Goal: Task Accomplishment & Management: Manage account settings

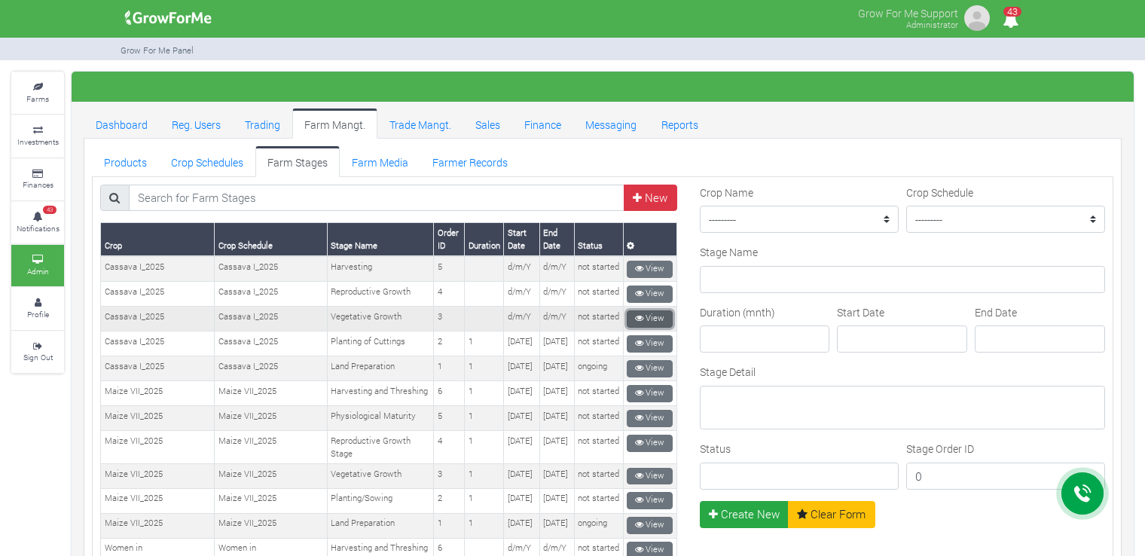
click at [636, 314] on icon at bounding box center [639, 318] width 8 height 8
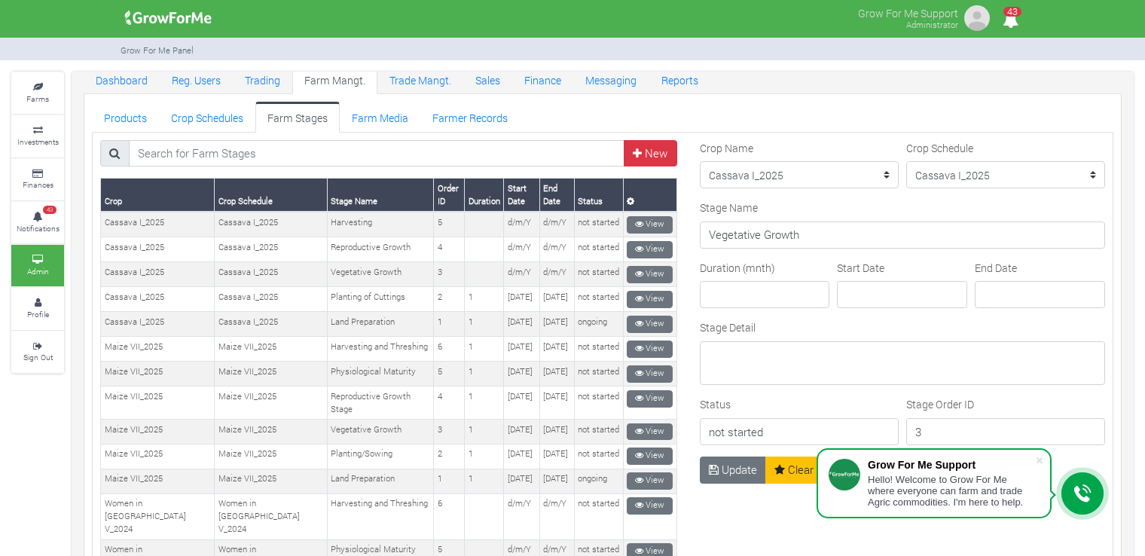
scroll to position [44, 0]
click at [214, 111] on link "Crop Schedules" at bounding box center [207, 117] width 96 height 30
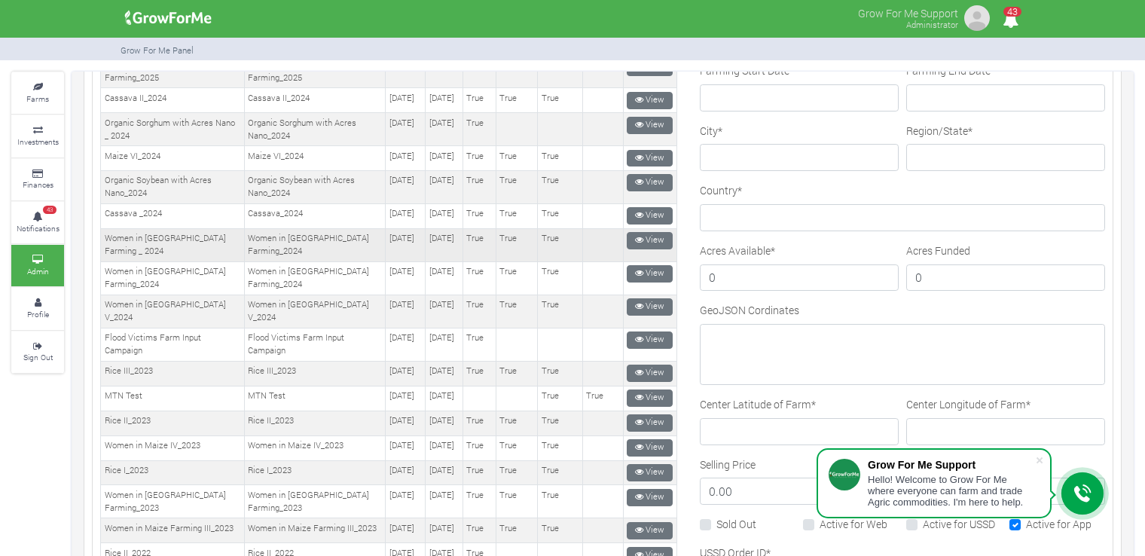
scroll to position [678, 0]
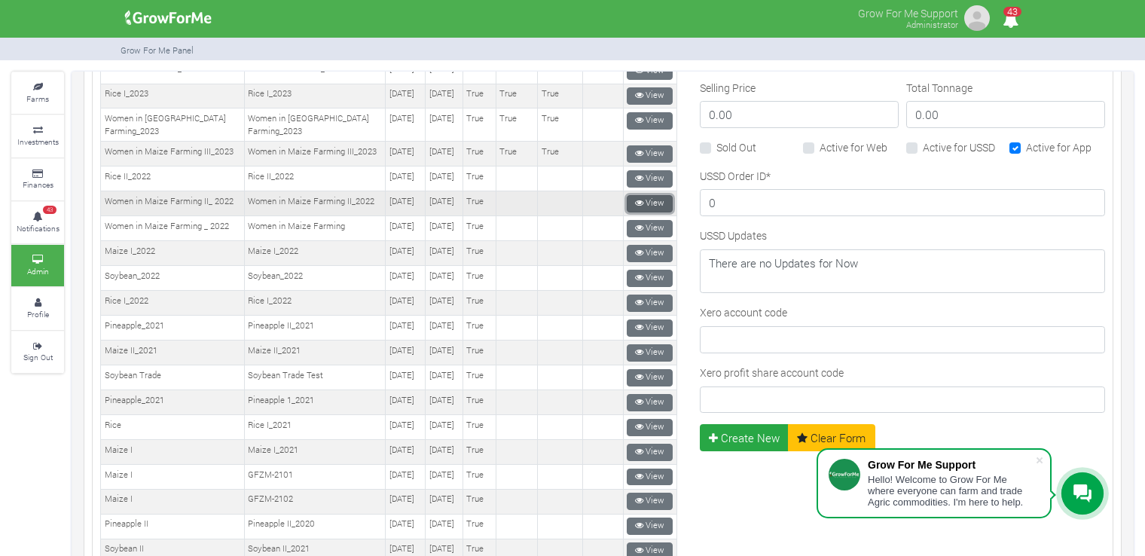
click at [648, 212] on link "View" at bounding box center [649, 203] width 46 height 17
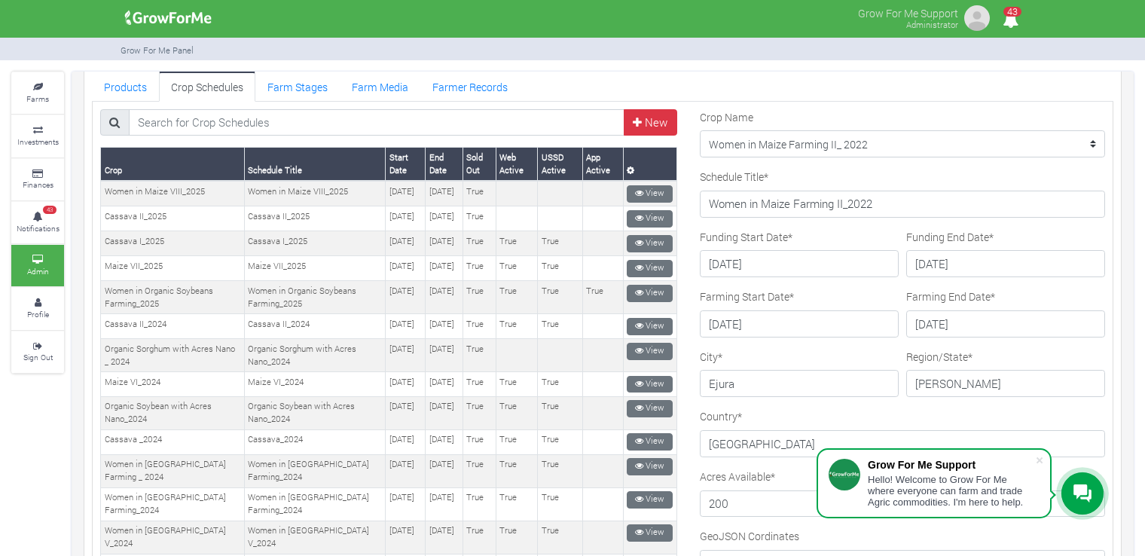
scroll to position [75, 0]
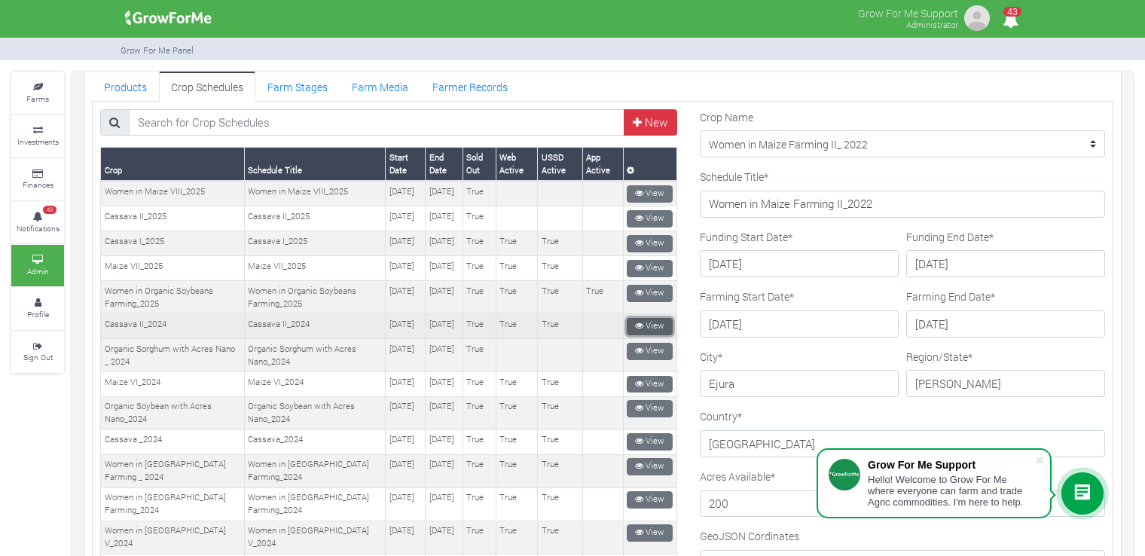
drag, startPoint x: 644, startPoint y: 347, endPoint x: 654, endPoint y: 347, distance: 9.8
click at [645, 335] on link "View" at bounding box center [649, 326] width 46 height 17
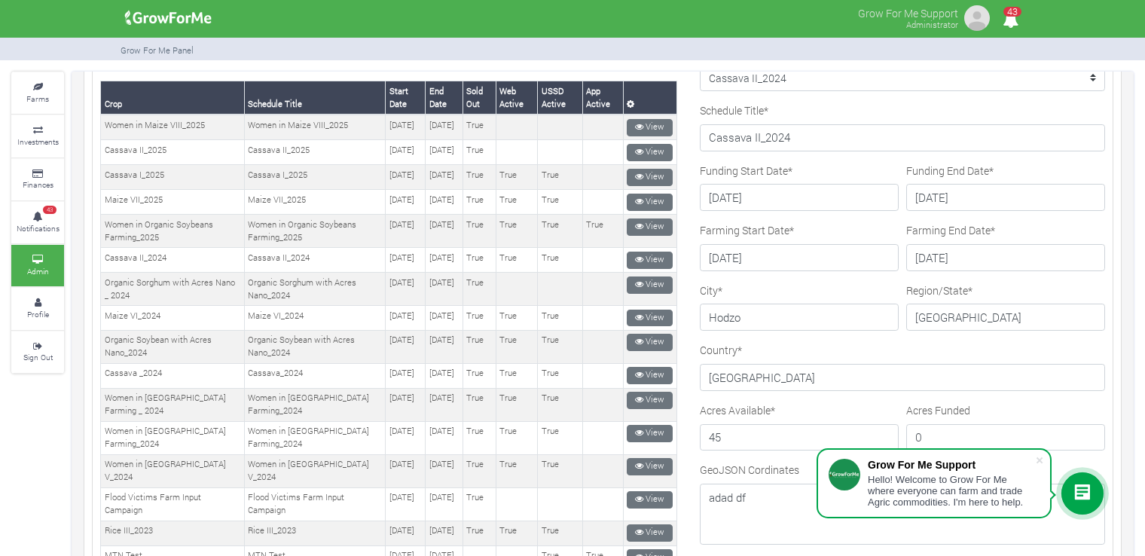
scroll to position [151, 0]
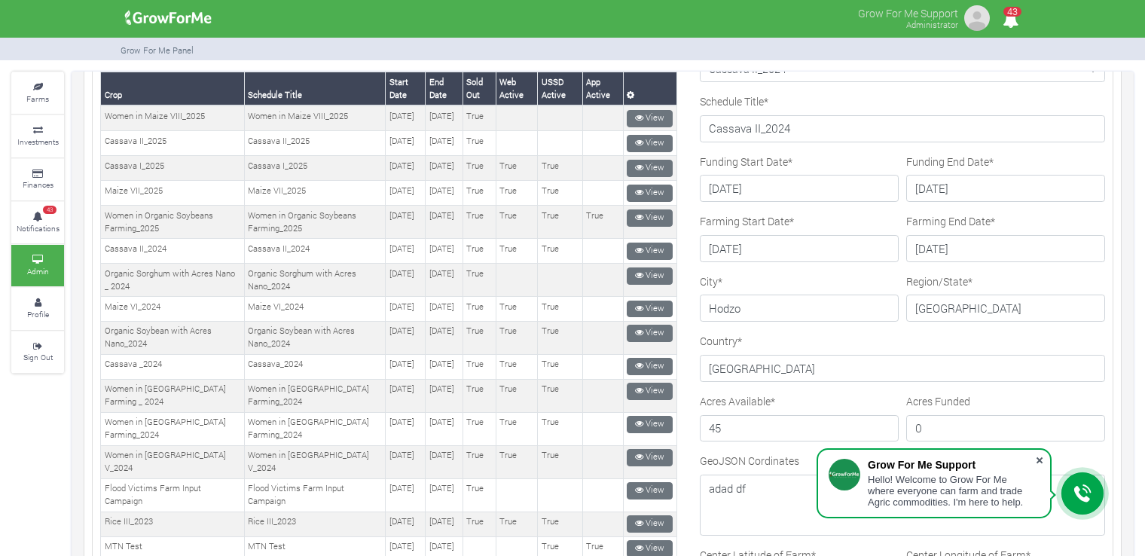
click at [1041, 459] on span at bounding box center [1039, 460] width 15 height 15
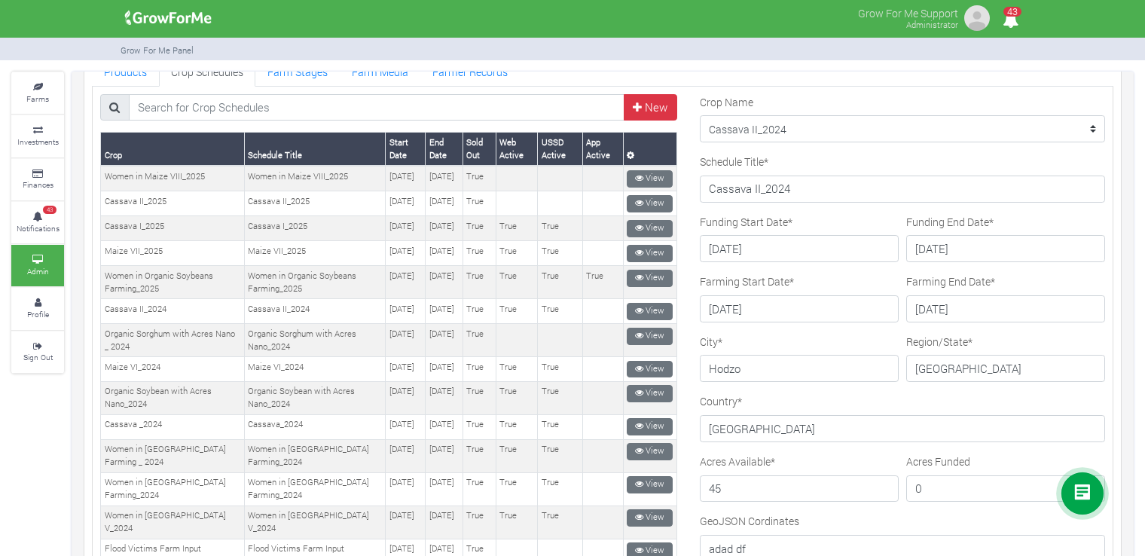
scroll to position [75, 0]
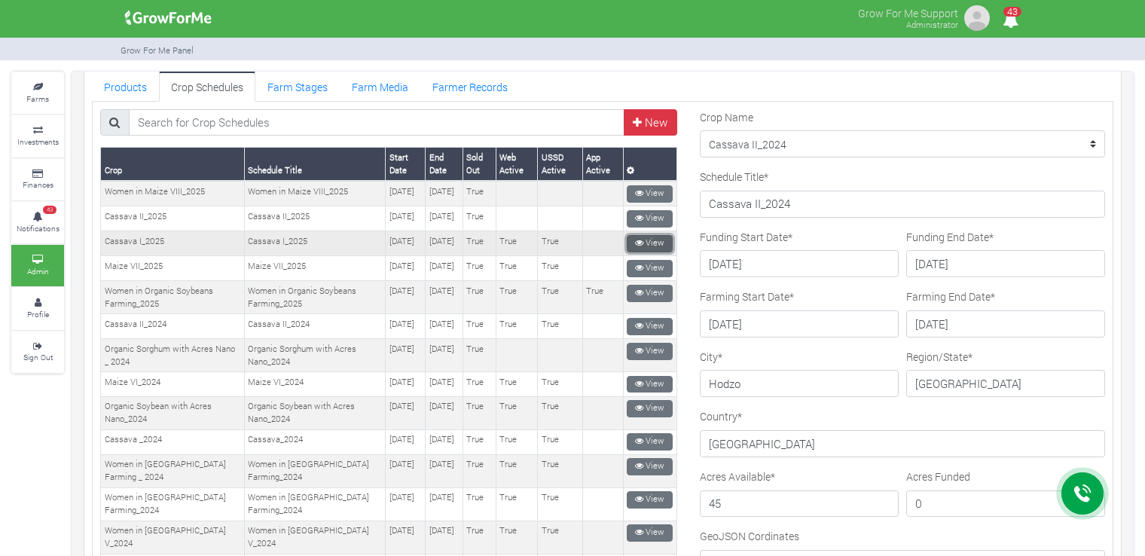
click at [662, 252] on link "View" at bounding box center [649, 243] width 46 height 17
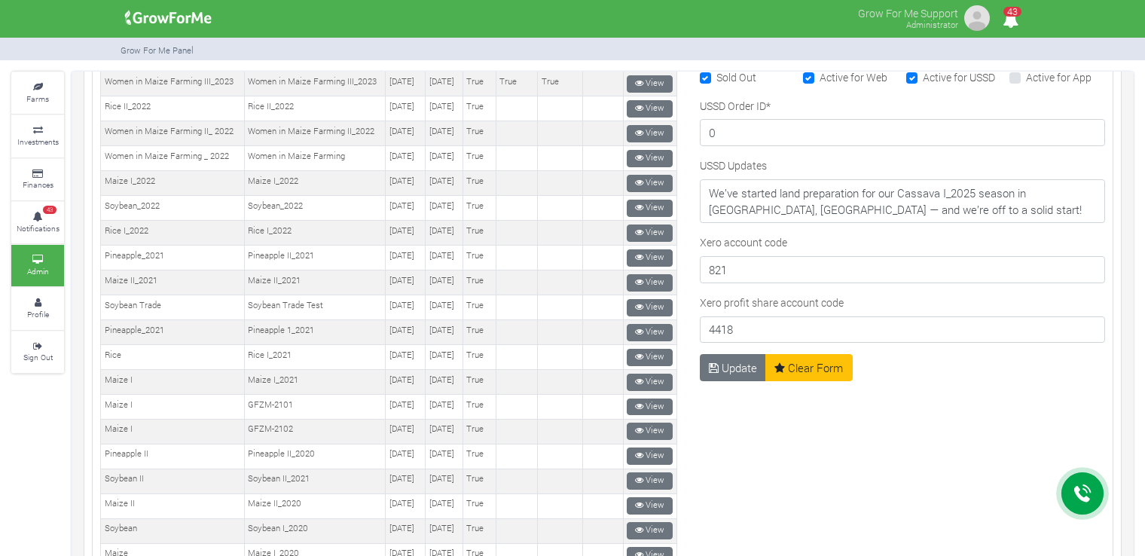
scroll to position [753, 0]
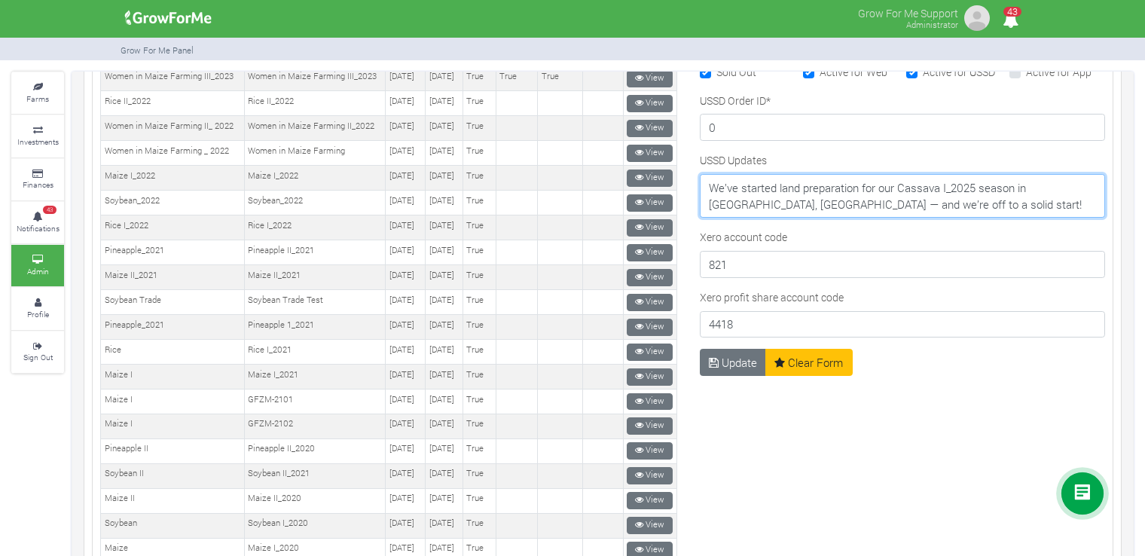
drag, startPoint x: 940, startPoint y: 200, endPoint x: 686, endPoint y: 163, distance: 256.4
click at [688, 163] on div "Crop Name --------- Maize II_2021 Women in Sorghum Farming _ 2024 Cassava II_20…" at bounding box center [902, 50] width 428 height 1239
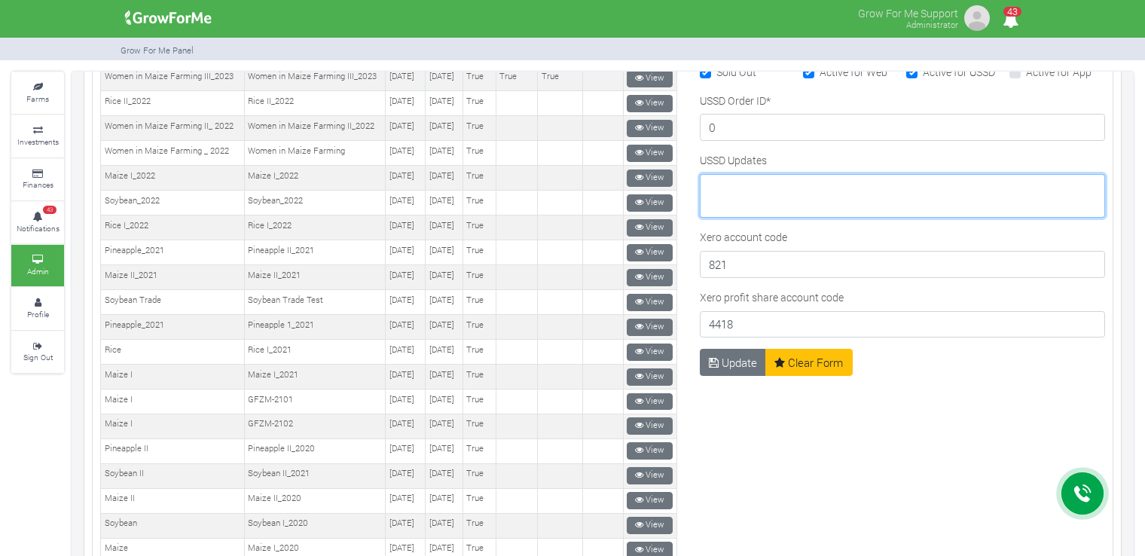
paste textarea "Vigorous Vegetative Stage 💚 The farm is a sea of green! Cassava plants are robu…"
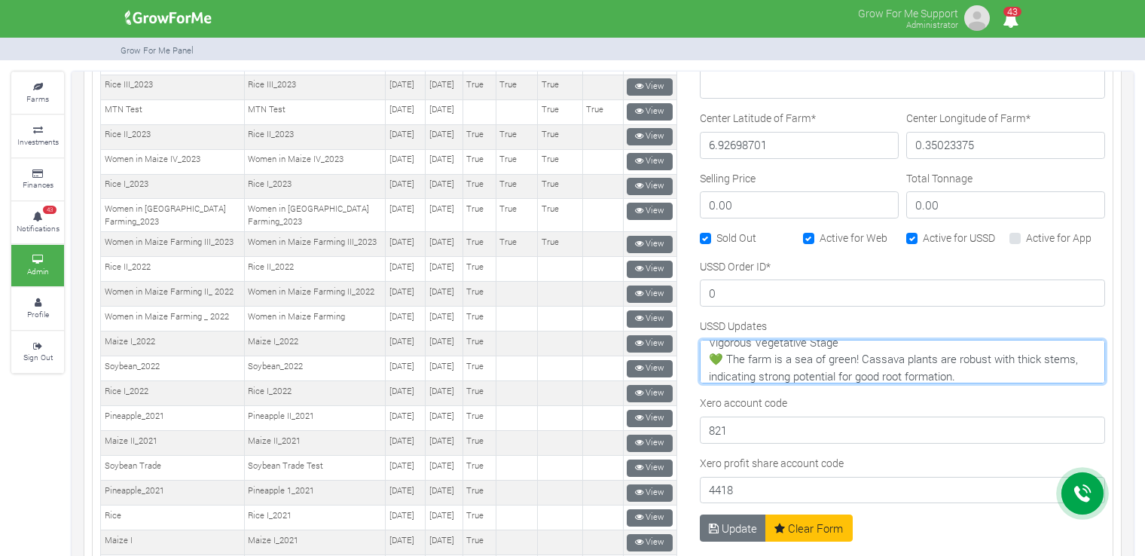
scroll to position [602, 0]
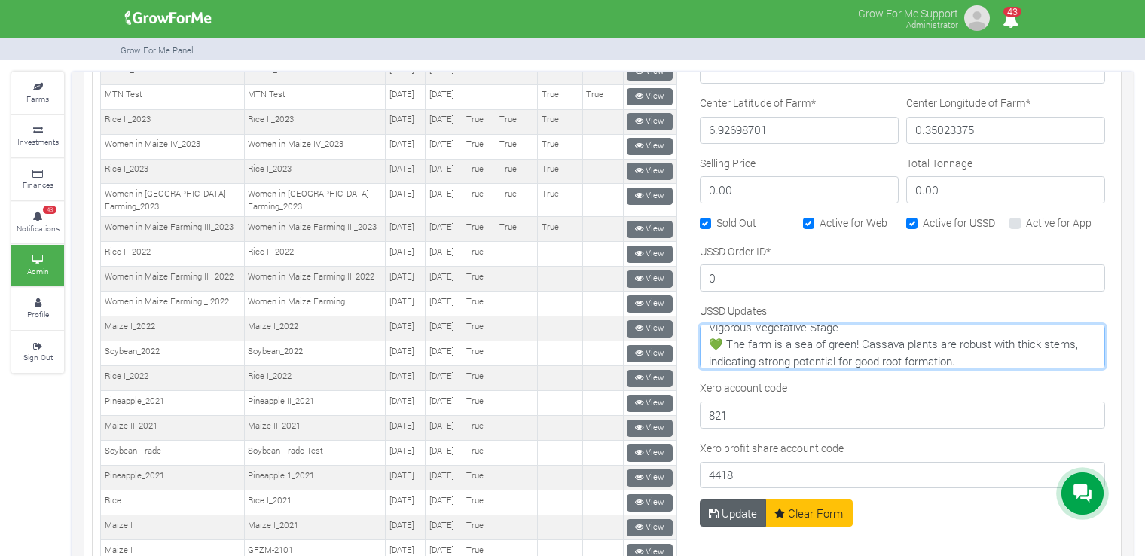
type textarea "Vigorous Vegetative Stage 💚 The farm is a sea of green! Cassava plants are robu…"
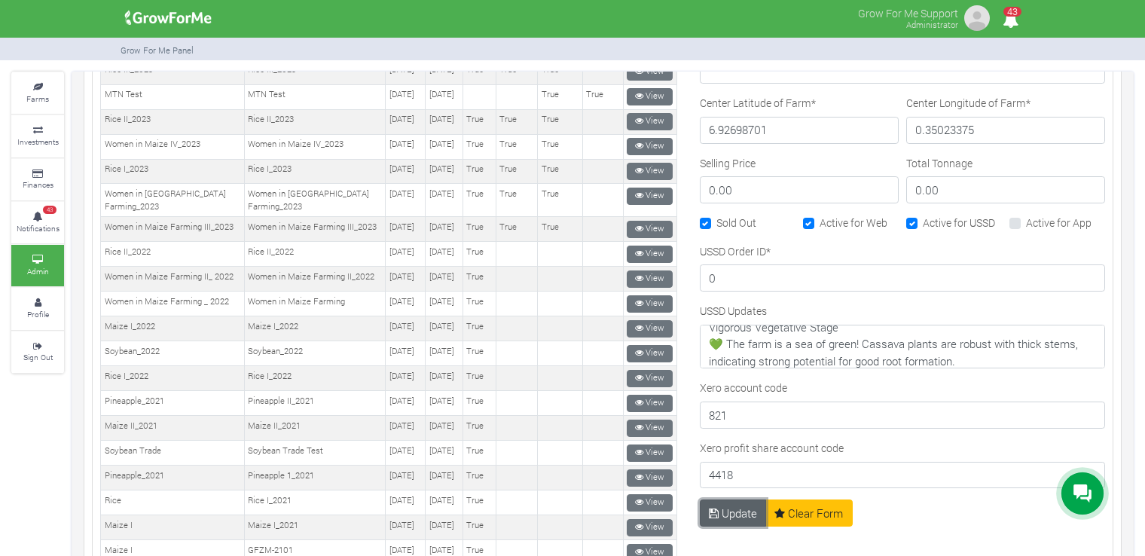
click at [718, 508] on button "Update" at bounding box center [733, 512] width 67 height 27
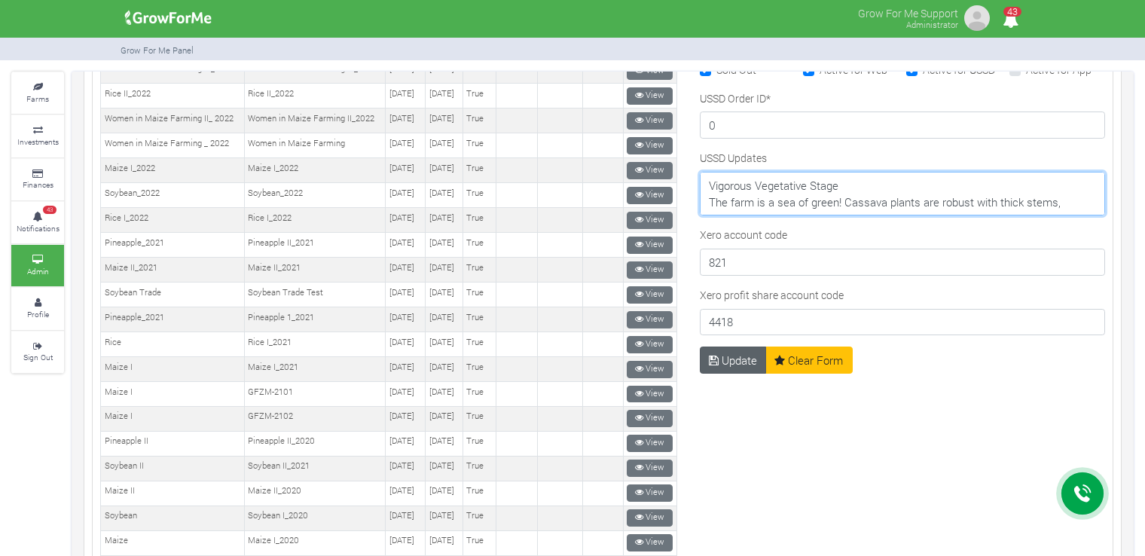
type textarea "Vigorous Vegetative Stage The farm is a sea of green! Cassava plants are robust…"
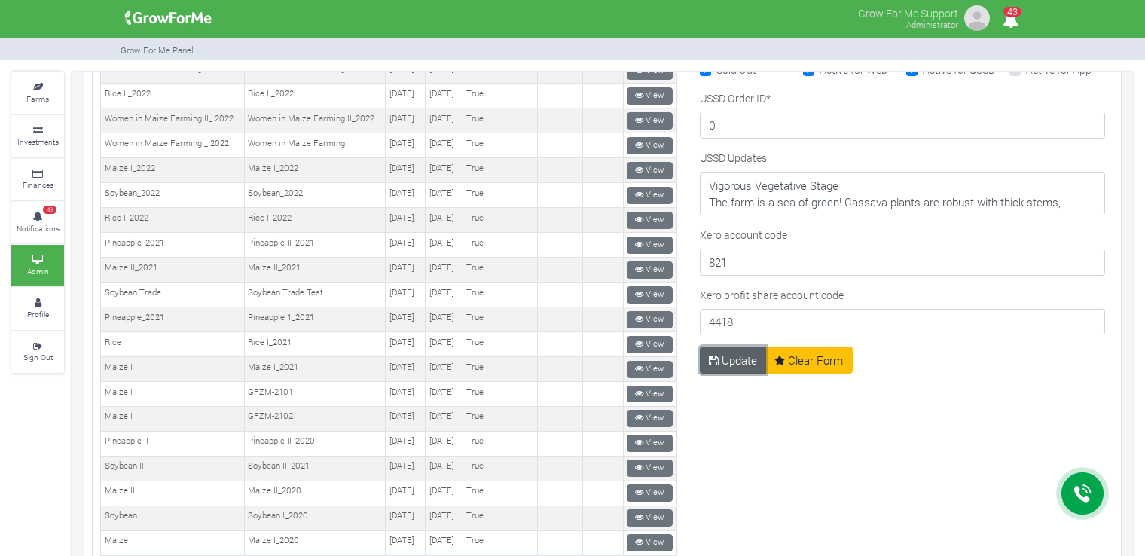
click at [743, 350] on button "Update" at bounding box center [733, 359] width 67 height 27
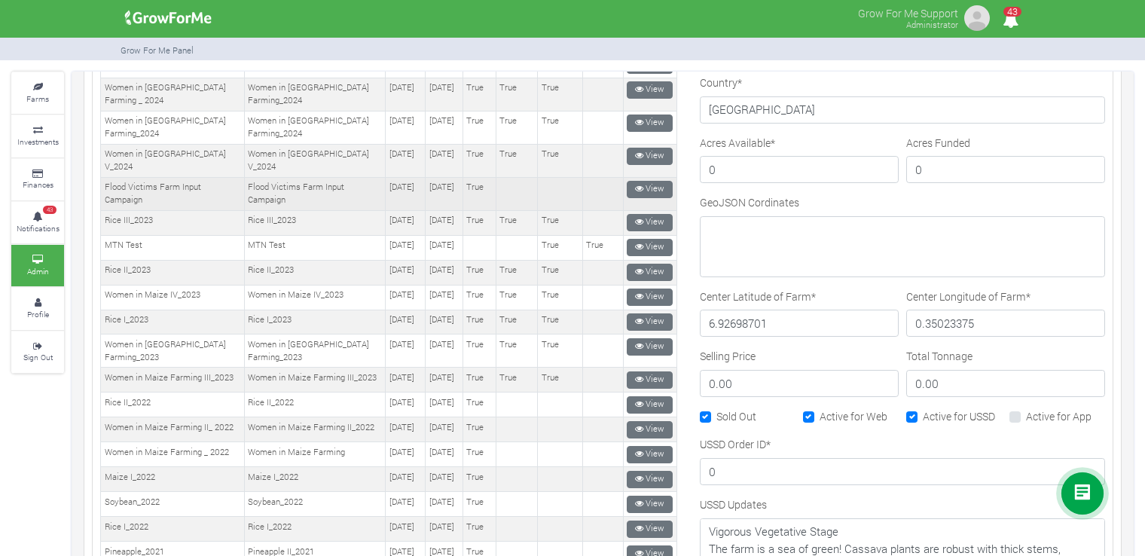
scroll to position [527, 0]
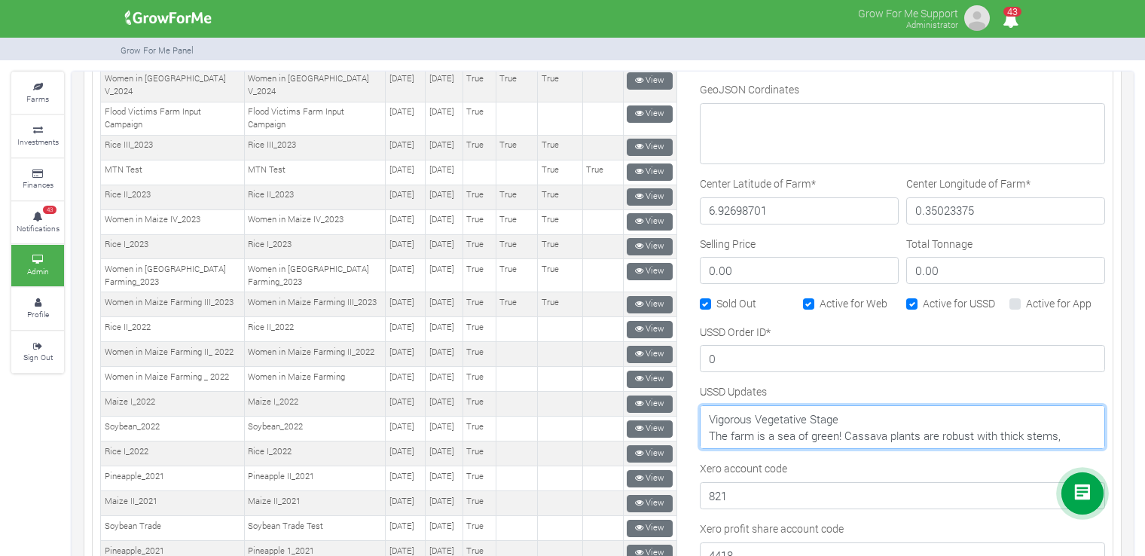
drag, startPoint x: 741, startPoint y: 414, endPoint x: 687, endPoint y: 405, distance: 54.2
click at [696, 408] on div "USSD Updates Vigorous Vegetative Stage The farm is a sea of green! Cassava plan…" at bounding box center [902, 421] width 413 height 77
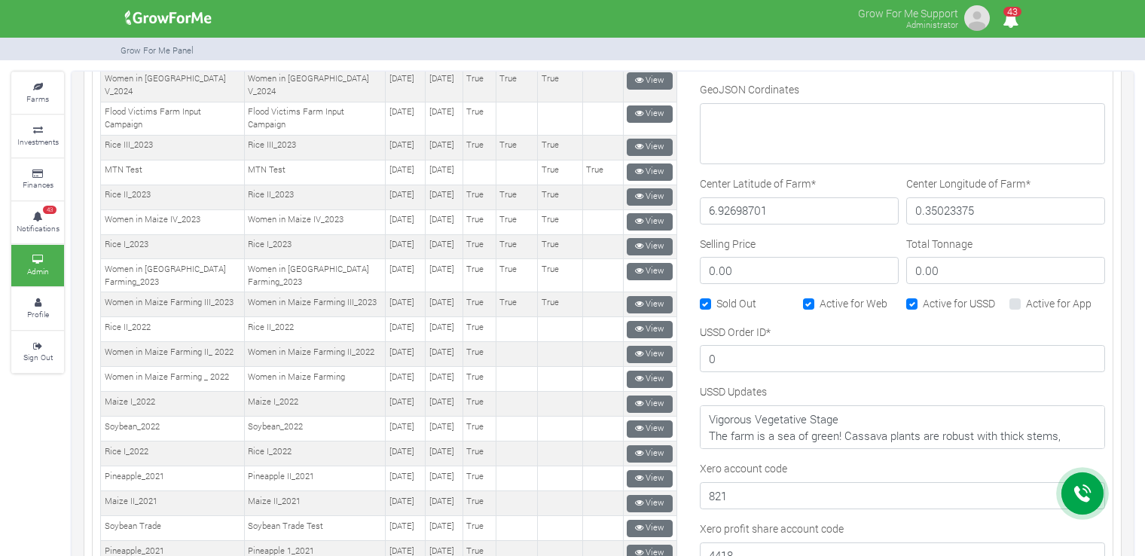
click at [767, 95] on div "GeoJSON Cordinates" at bounding box center [902, 122] width 405 height 83
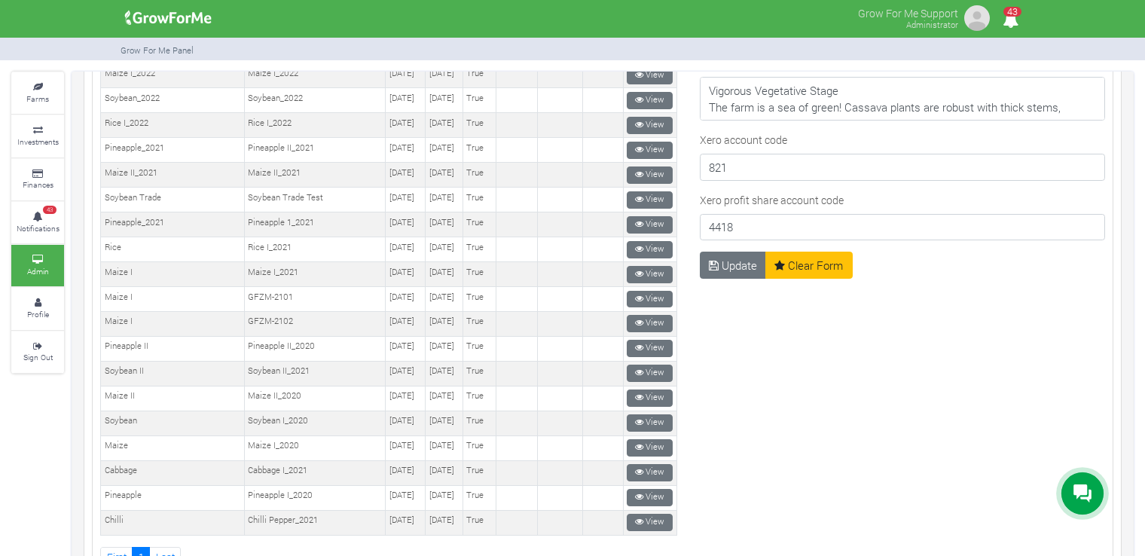
scroll to position [873, 0]
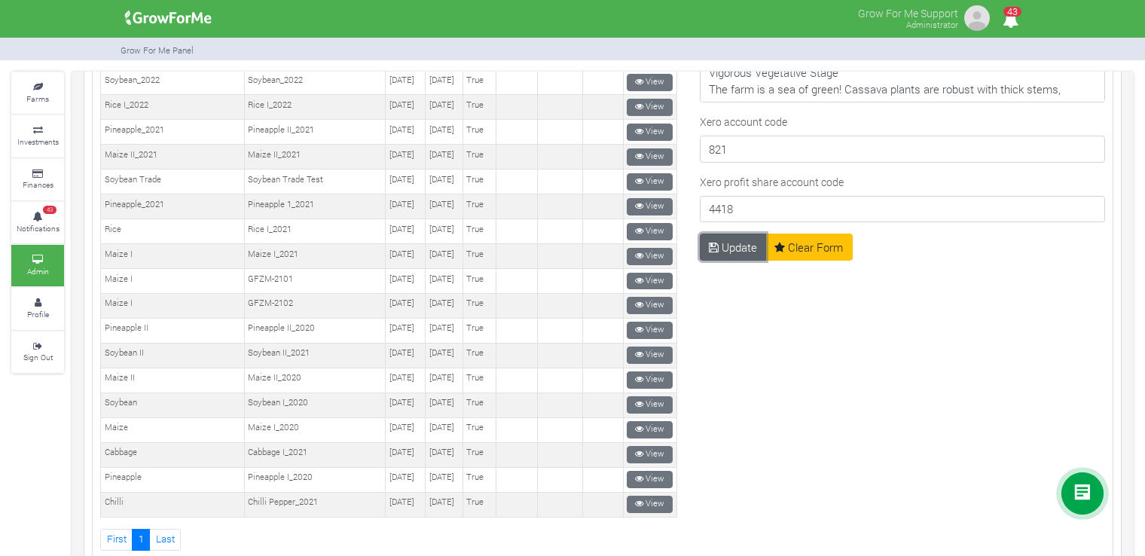
click at [738, 242] on button "Update" at bounding box center [733, 246] width 67 height 27
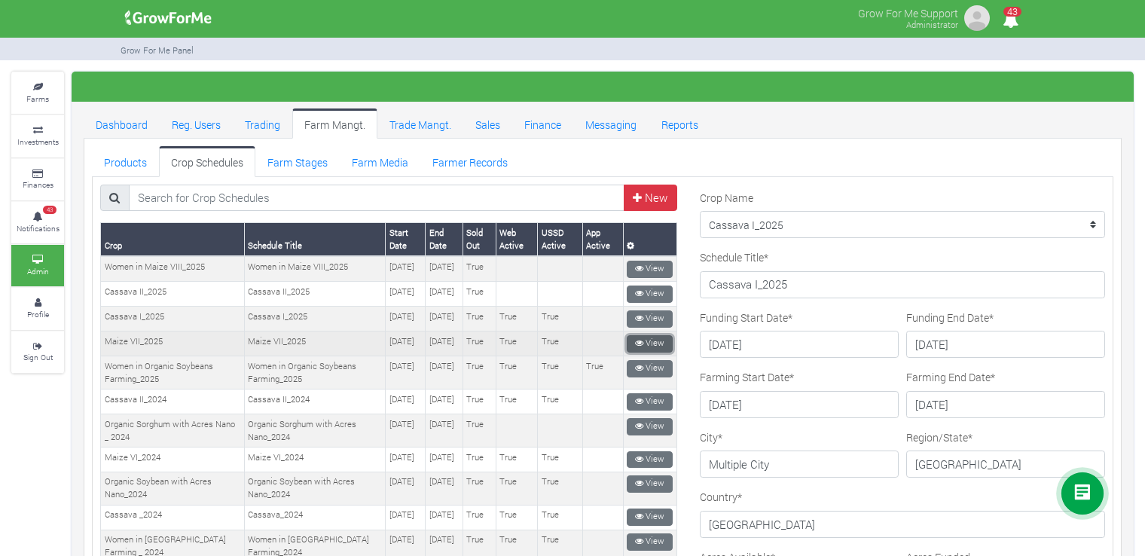
click at [640, 352] on link "View" at bounding box center [649, 343] width 46 height 17
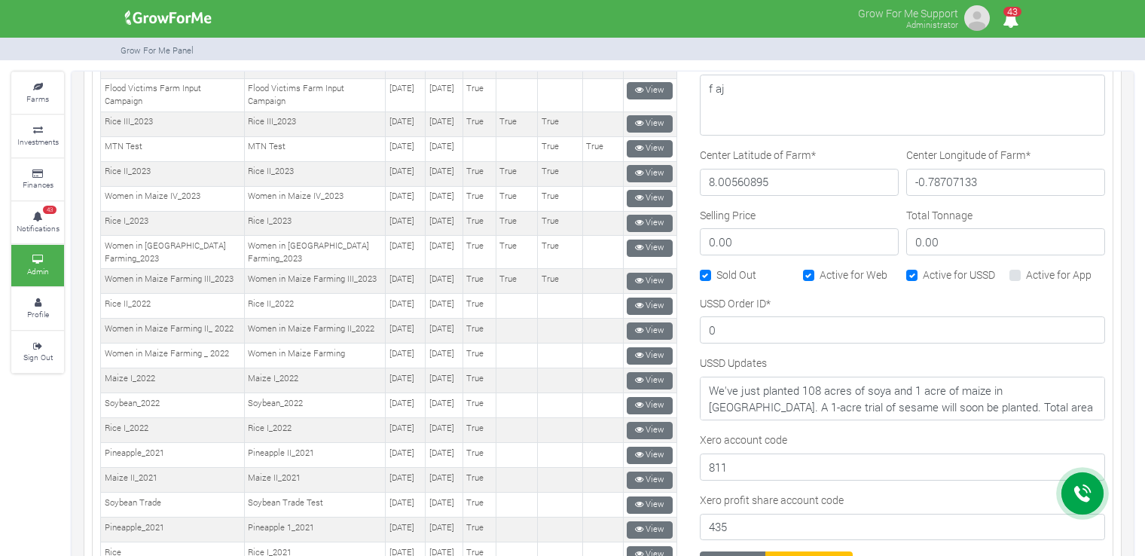
scroll to position [602, 0]
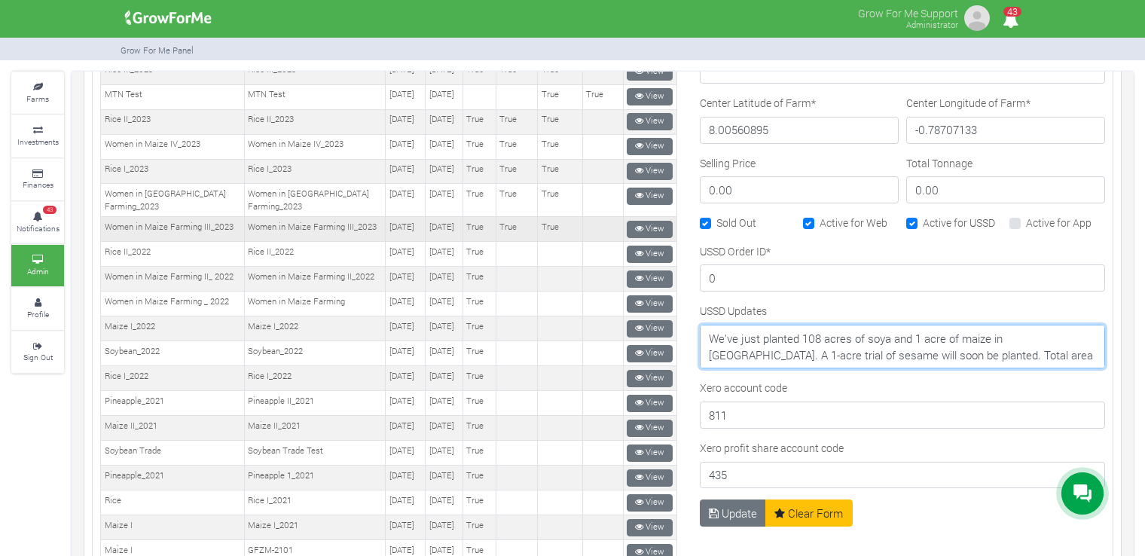
drag, startPoint x: 1000, startPoint y: 352, endPoint x: 645, endPoint y: 313, distance: 357.5
click at [643, 316] on div "New" at bounding box center [602, 207] width 1027 height 1251
paste textarea "asseling Stage 🌾 Tassels are emerging, signaling pollination. Plants are tall, …"
click at [717, 336] on textarea "We've just planted 108 acres of soya and 1 acre of maize in [GEOGRAPHIC_DATA]. …" at bounding box center [902, 347] width 405 height 44
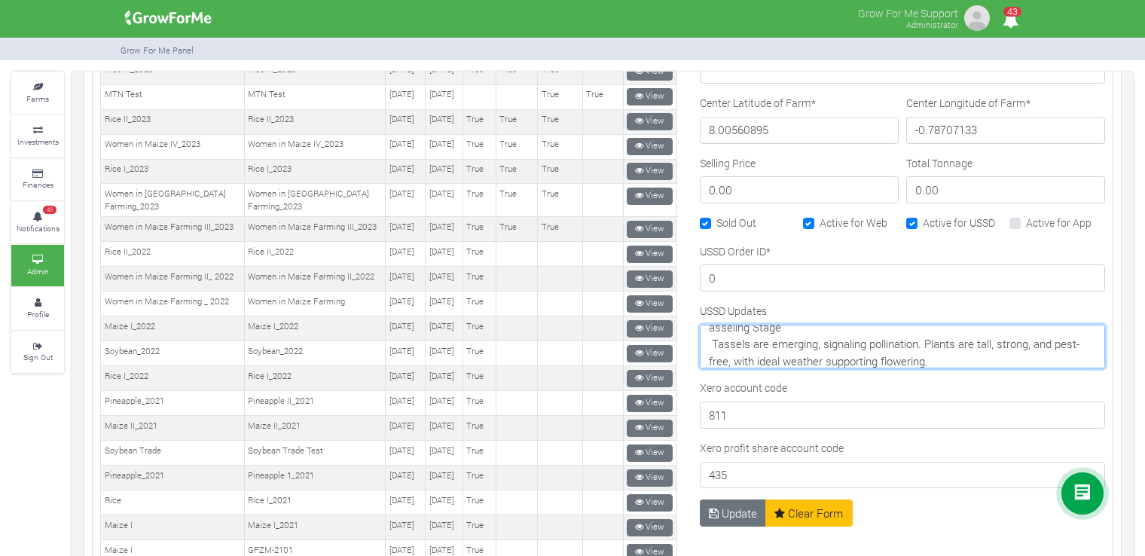
click at [895, 325] on textarea "We've just planted 108 acres of soya and 1 acre of maize in Takpili. A 1-acre t…" at bounding box center [902, 347] width 405 height 44
click at [702, 328] on textarea "We've just planted 108 acres of soya and 1 acre of maize in Takpili. A 1-acre t…" at bounding box center [902, 347] width 405 height 44
click at [705, 348] on textarea "We've just planted 108 acres of soya and 1 acre of maize in Takpili. A 1-acre t…" at bounding box center [902, 347] width 405 height 44
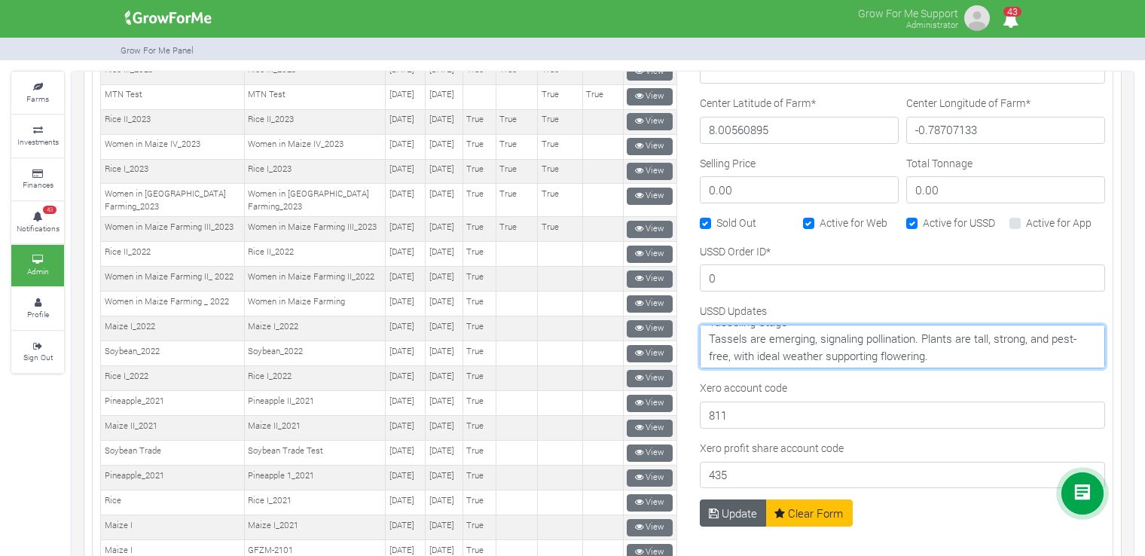
type textarea "Tasseling Stage Tassels are emerging, signaling pollination. Plants are tall, s…"
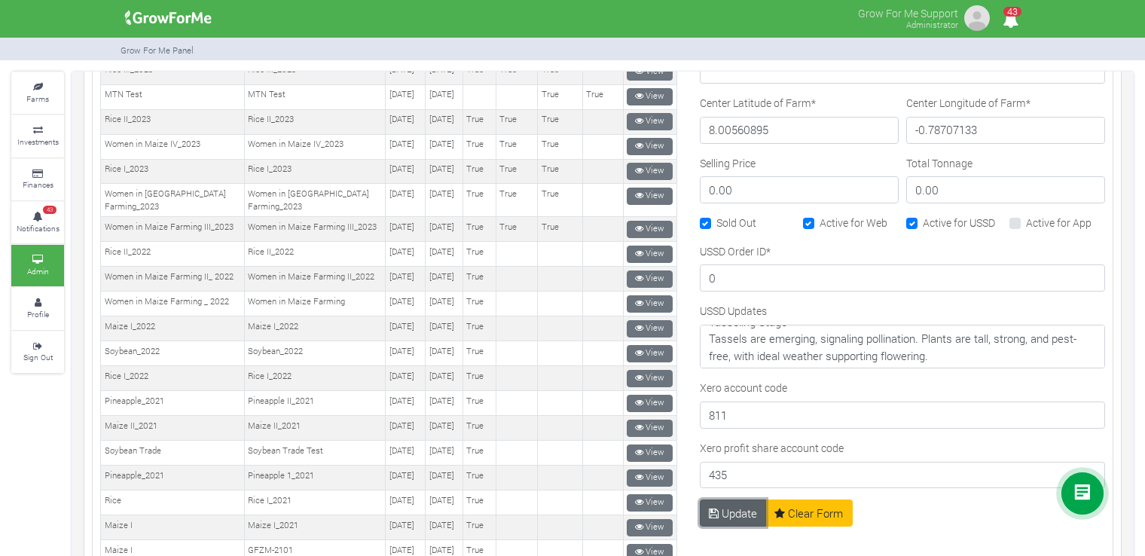
click at [738, 508] on button "Update" at bounding box center [733, 512] width 67 height 27
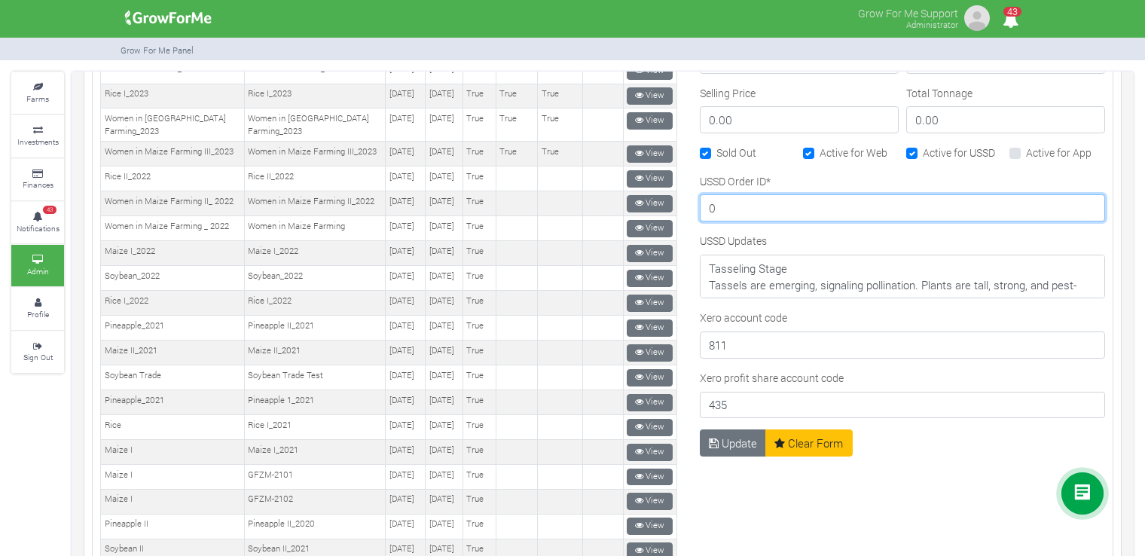
click at [901, 197] on input "0" at bounding box center [902, 207] width 405 height 27
type input "4"
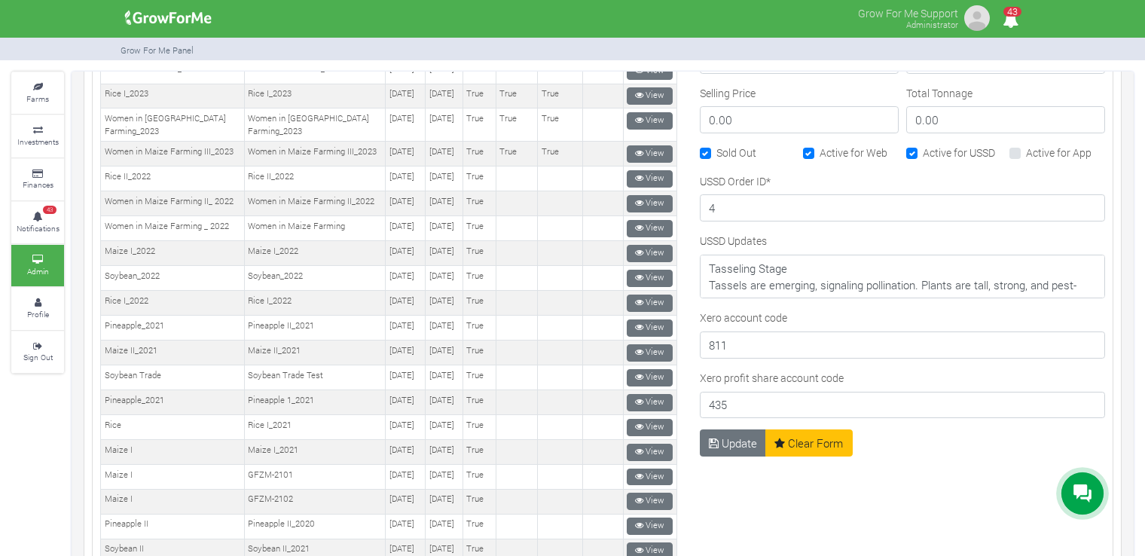
click at [735, 444] on button "Update" at bounding box center [733, 442] width 67 height 27
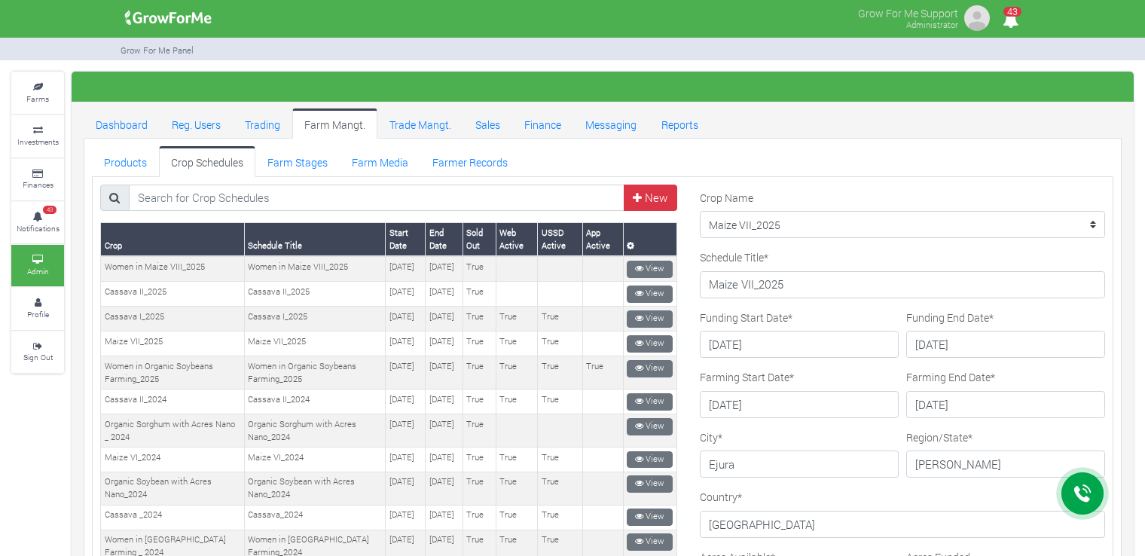
click at [943, 252] on div "Schedule Title * Maize VII_2025" at bounding box center [902, 273] width 405 height 49
drag, startPoint x: 943, startPoint y: 252, endPoint x: 975, endPoint y: 182, distance: 77.2
click at [975, 184] on div at bounding box center [902, 184] width 428 height 1
drag, startPoint x: 975, startPoint y: 182, endPoint x: 1015, endPoint y: 166, distance: 42.9
click at [1015, 166] on ul "Products Crop Schedules Farm Stages Farm Media Farmer Records" at bounding box center [602, 161] width 1021 height 30
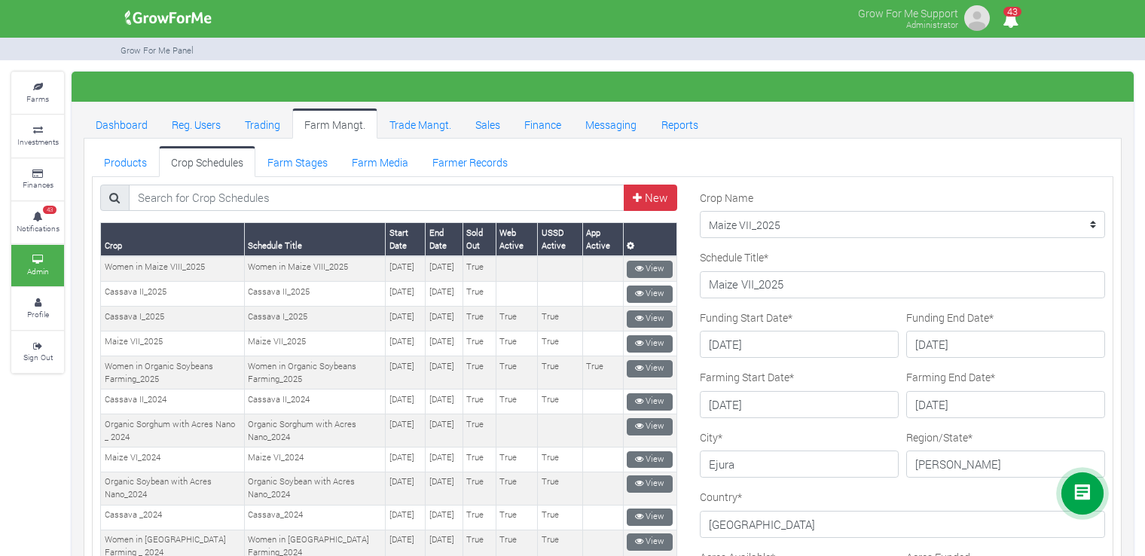
drag, startPoint x: 1015, startPoint y: 166, endPoint x: 1036, endPoint y: 152, distance: 25.5
click at [1036, 152] on ul "Products Crop Schedules Farm Stages Farm Media Farmer Records" at bounding box center [602, 161] width 1021 height 30
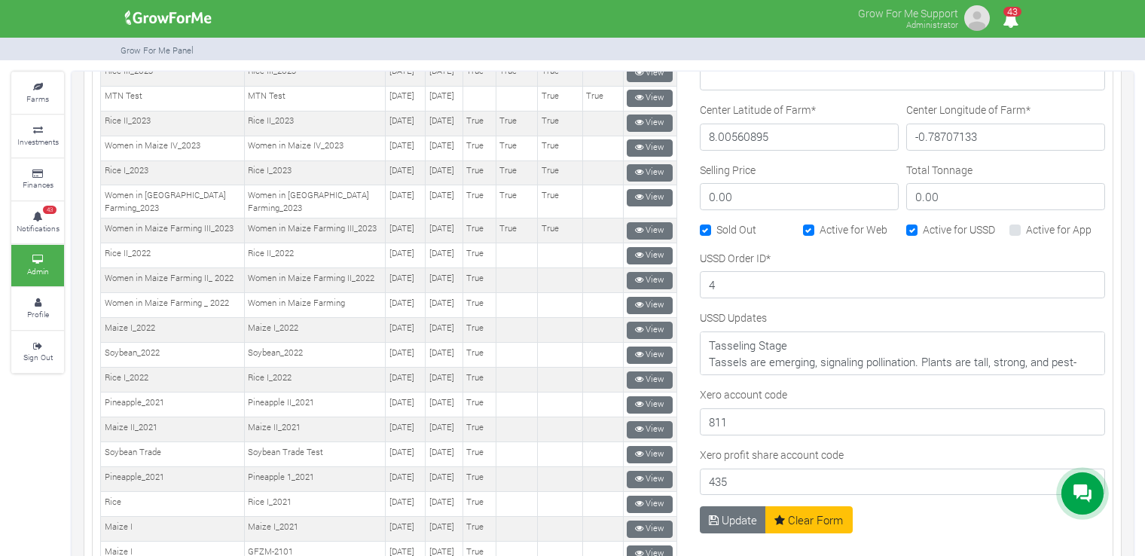
scroll to position [602, 0]
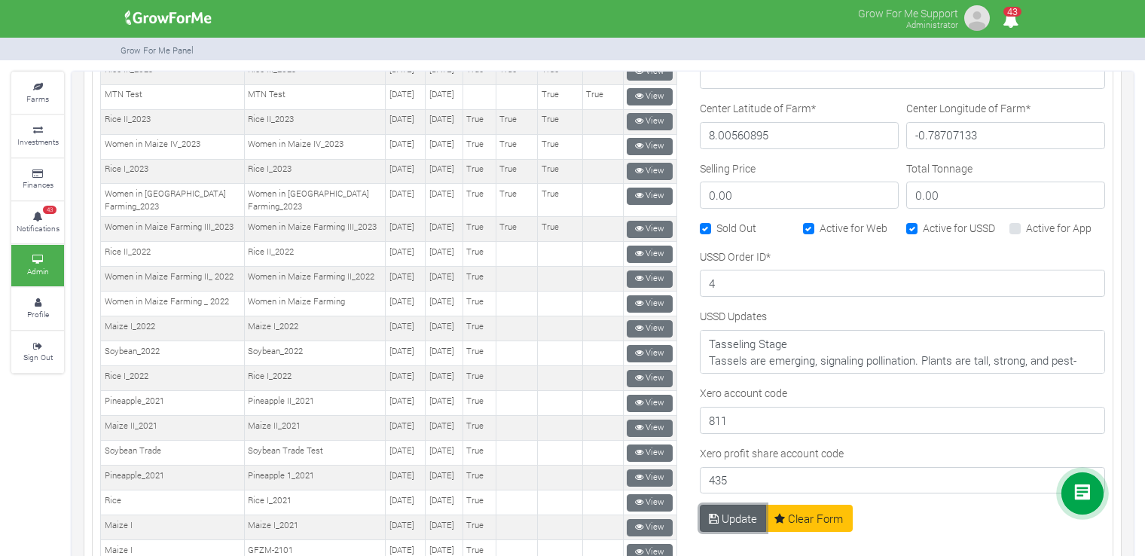
click at [735, 505] on button "Update" at bounding box center [733, 518] width 67 height 27
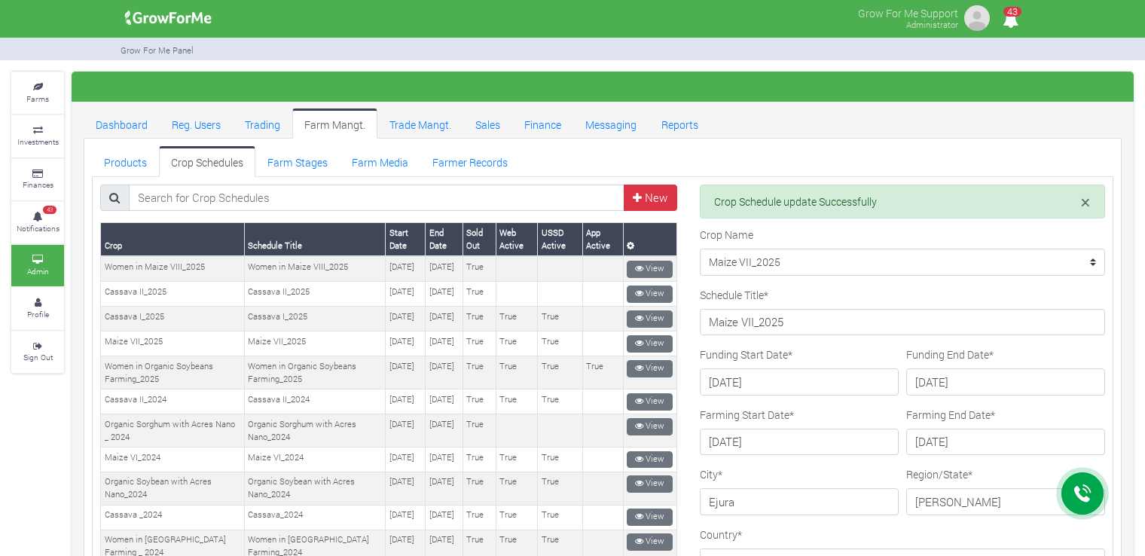
click at [816, 224] on div "× Crop Schedule update Successfully" at bounding box center [902, 205] width 428 height 43
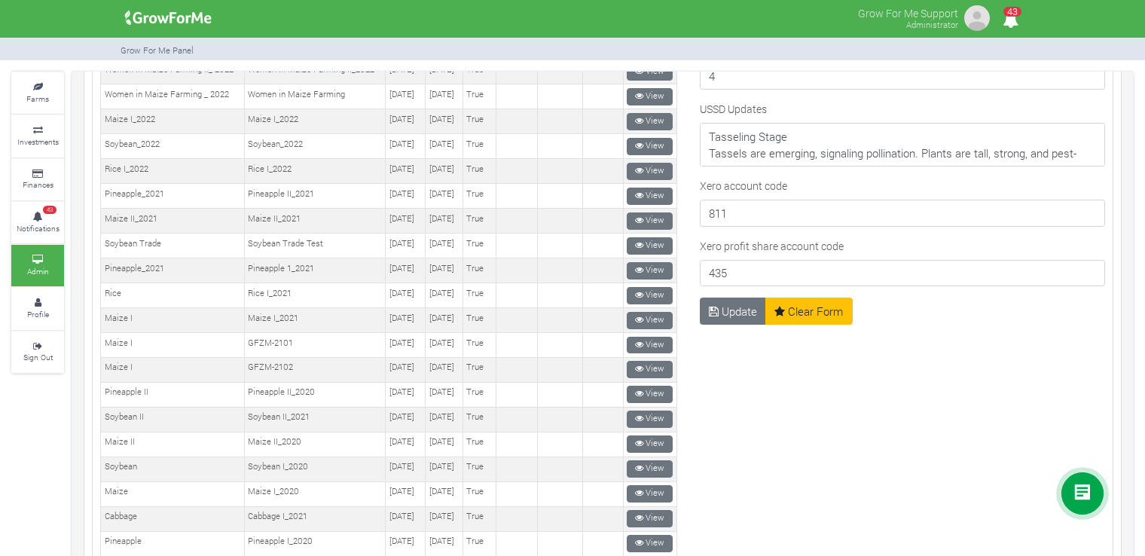
scroll to position [648, 0]
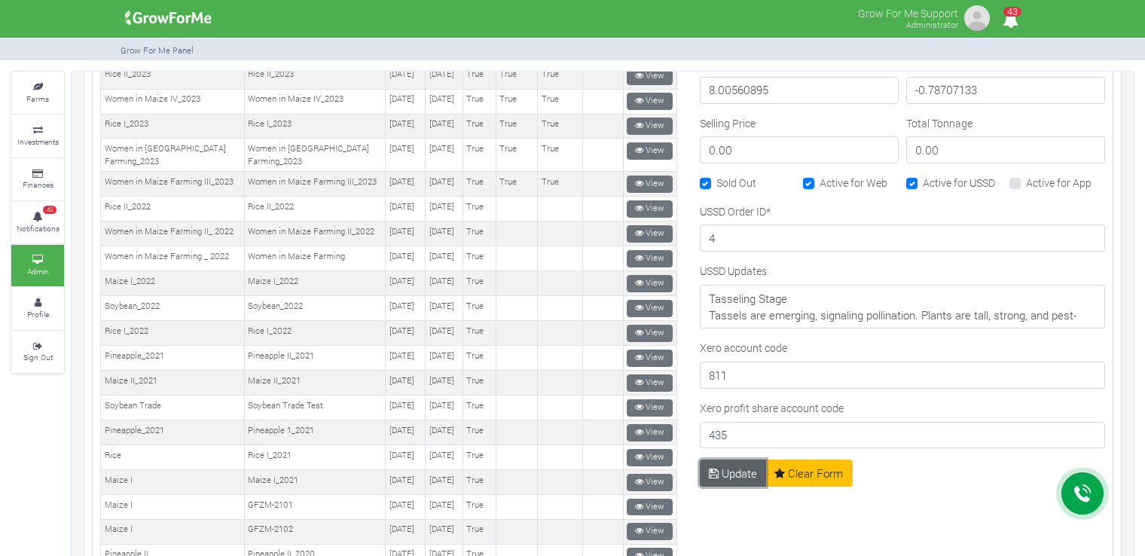
click at [709, 468] on icon "submit" at bounding box center [714, 473] width 10 height 11
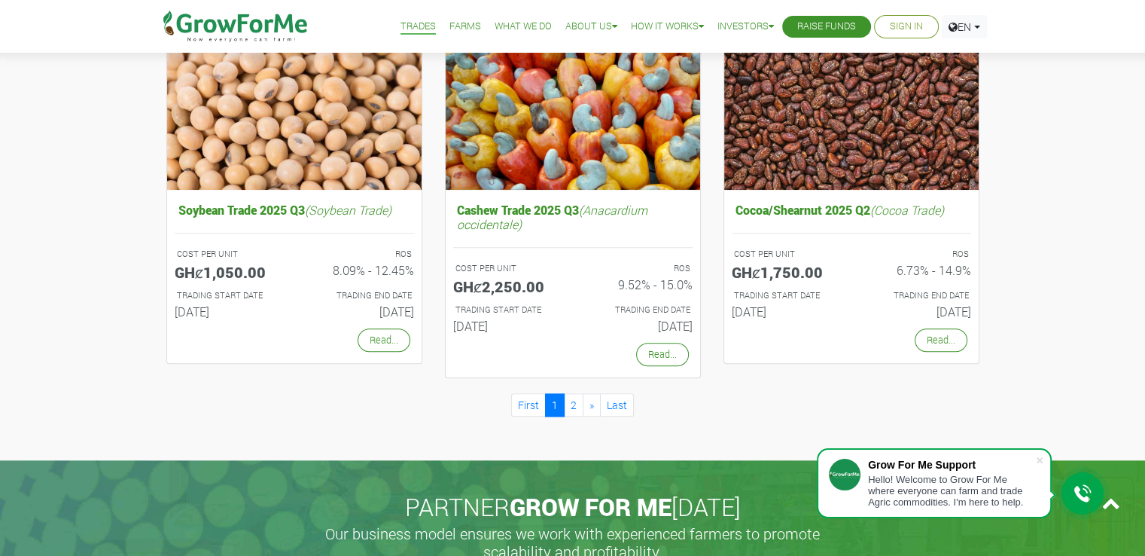
scroll to position [1431, 0]
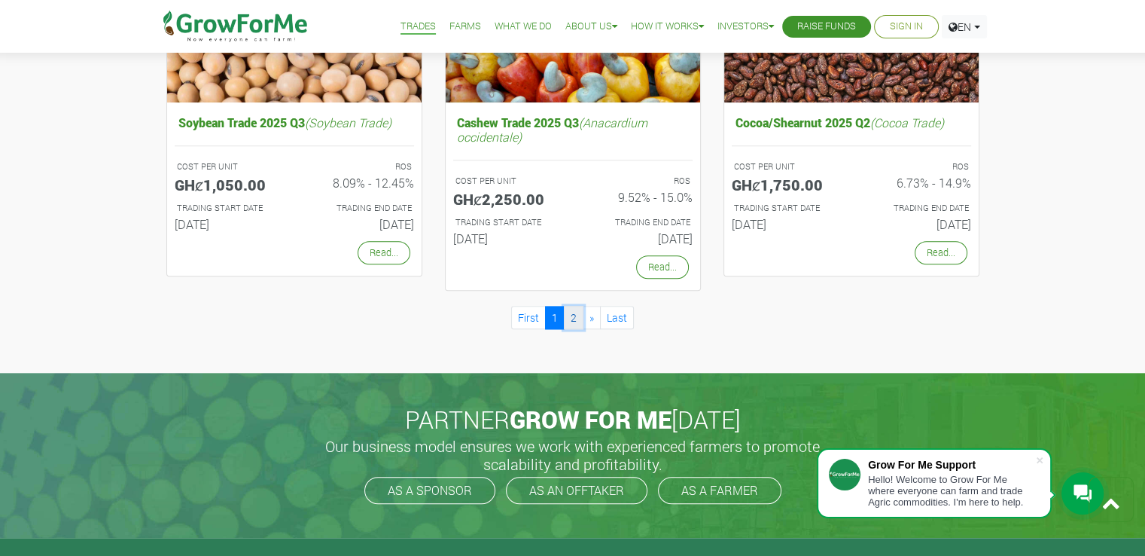
click at [575, 320] on link "2" at bounding box center [574, 317] width 20 height 23
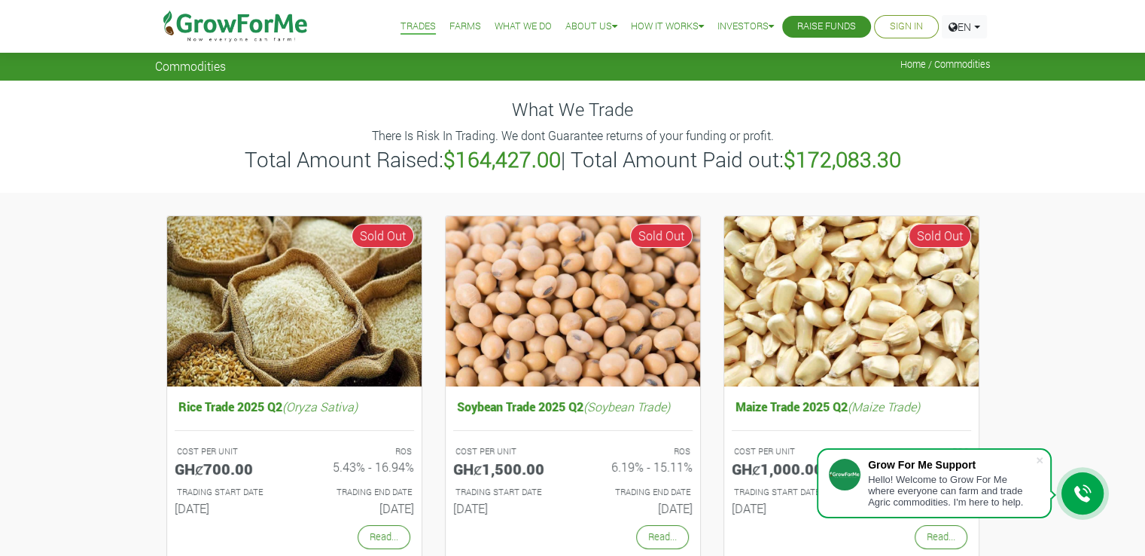
click at [1036, 456] on span at bounding box center [1039, 460] width 15 height 15
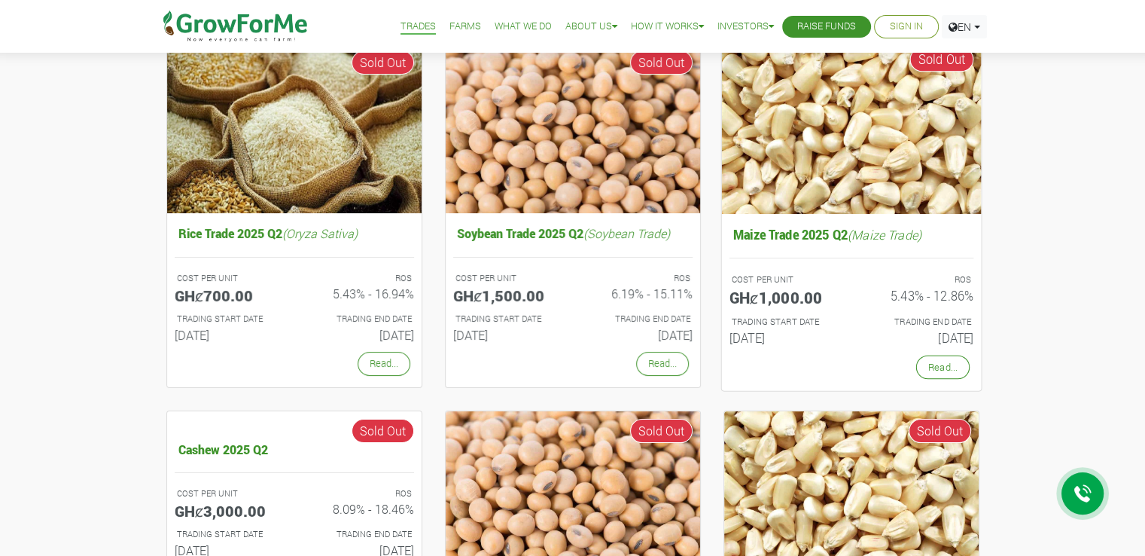
scroll to position [175, 0]
